Goal: Task Accomplishment & Management: Manage account settings

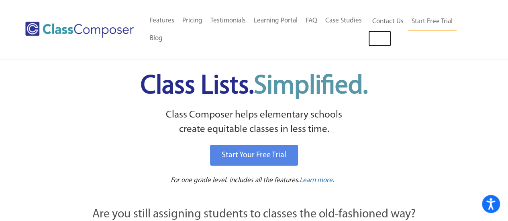
click at [383, 38] on link "Log In" at bounding box center [379, 39] width 23 height 16
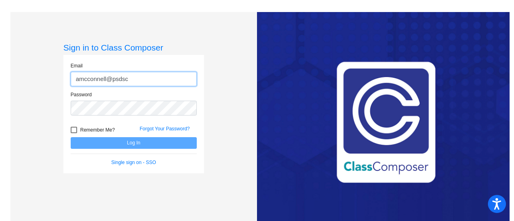
type input "amcconnell@psdsc"
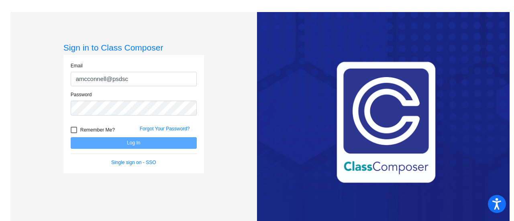
click at [126, 160] on link "Single sign on - SSO" at bounding box center [133, 163] width 45 height 6
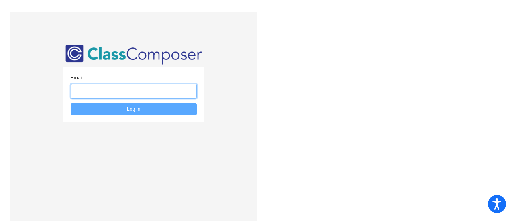
click at [133, 96] on input "email" at bounding box center [134, 91] width 126 height 15
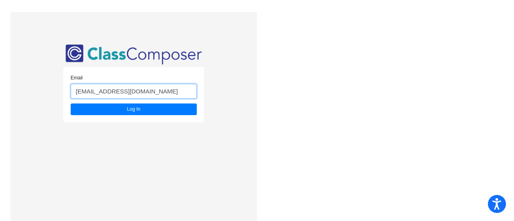
type input "[EMAIL_ADDRESS][DOMAIN_NAME]"
click at [71, 104] on button "Log In" at bounding box center [134, 110] width 126 height 12
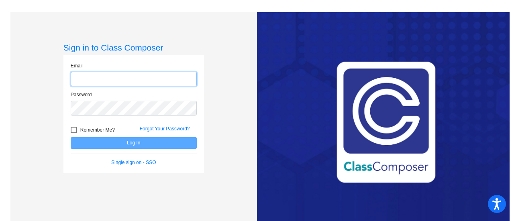
click at [142, 81] on input "email" at bounding box center [134, 79] width 126 height 15
type input "[EMAIL_ADDRESS][DOMAIN_NAME]"
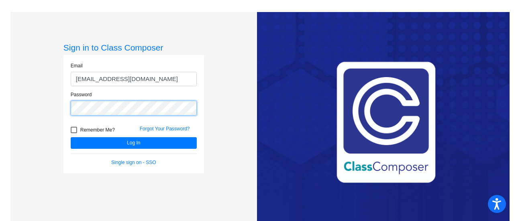
click at [71, 137] on button "Log In" at bounding box center [134, 143] width 126 height 12
